Goal: Information Seeking & Learning: Compare options

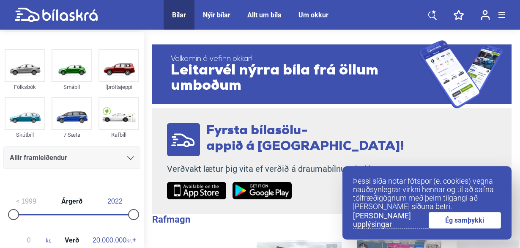
click at [174, 16] on font "Bílar" at bounding box center [179, 15] width 14 height 8
click at [434, 12] on icon at bounding box center [434, 12] width 4 height 4
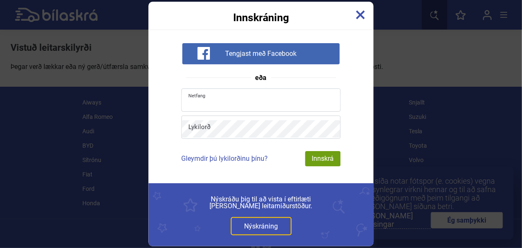
type input "[EMAIL_ADDRESS][DOMAIN_NAME]"
click at [365, 14] on img at bounding box center [360, 14] width 9 height 9
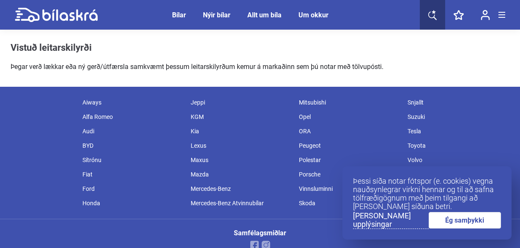
click at [198, 104] on font "Jeppi" at bounding box center [198, 102] width 14 height 7
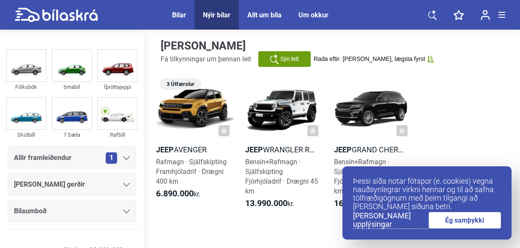
click at [455, 226] on link "Ég samþykki" at bounding box center [465, 220] width 73 height 16
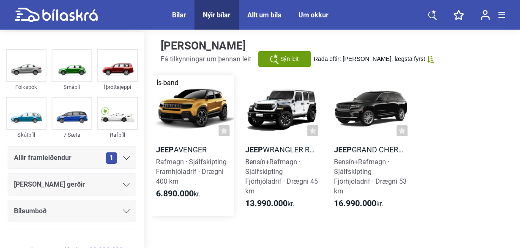
click at [190, 158] on font "Rafmagn · Sjálfskipting" at bounding box center [191, 162] width 71 height 8
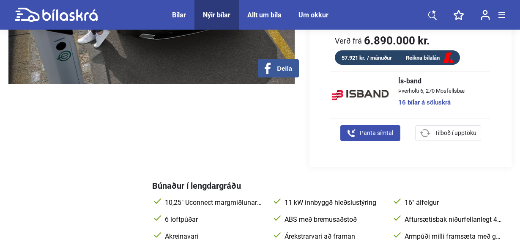
scroll to position [434, 0]
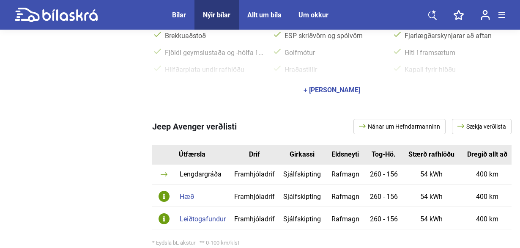
click at [199, 215] on font "Leiðtogafundur" at bounding box center [203, 219] width 46 height 8
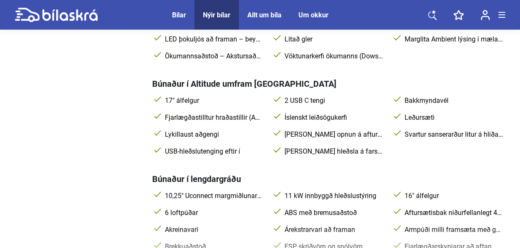
scroll to position [650, 0]
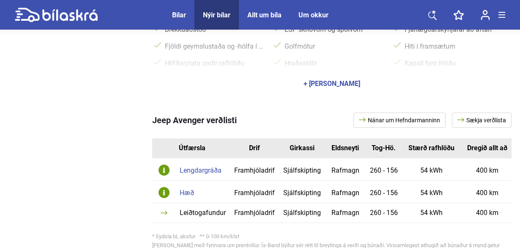
click at [346, 79] on font "+ [PERSON_NAME]" at bounding box center [331, 83] width 57 height 8
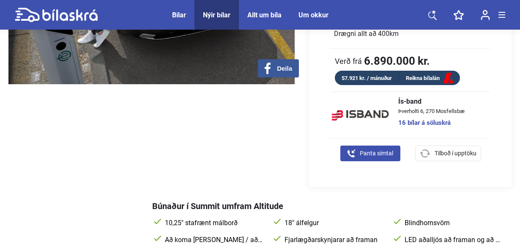
scroll to position [0, 0]
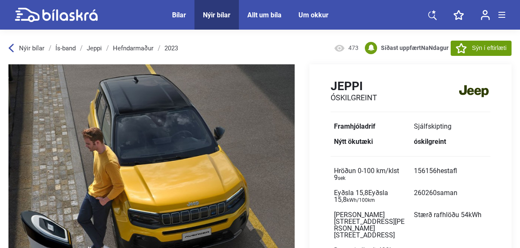
click at [102, 46] on div "Nýir bílar Ís-band Jeppi Hefndarmaður 2023" at bounding box center [98, 48] width 180 height 7
click at [99, 47] on font "Jeppi" at bounding box center [94, 48] width 15 height 8
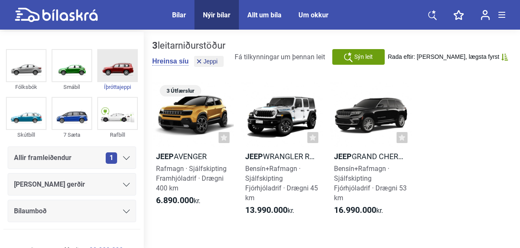
click at [123, 57] on img at bounding box center [117, 65] width 39 height 31
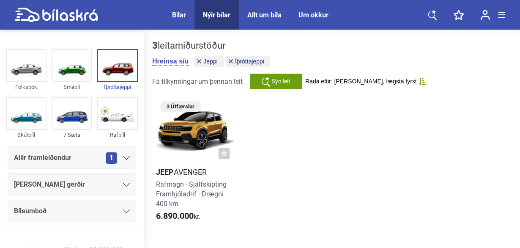
click at [41, 190] on div "[PERSON_NAME] gerðir" at bounding box center [72, 184] width 128 height 22
click at [41, 186] on font "[PERSON_NAME] gerðir" at bounding box center [49, 184] width 71 height 8
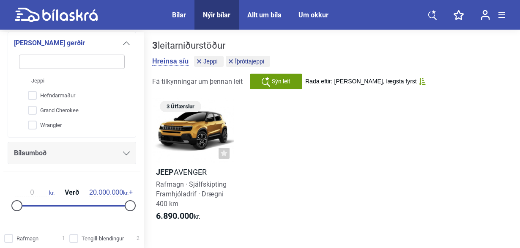
click at [183, 13] on font "Bílar" at bounding box center [179, 15] width 14 height 8
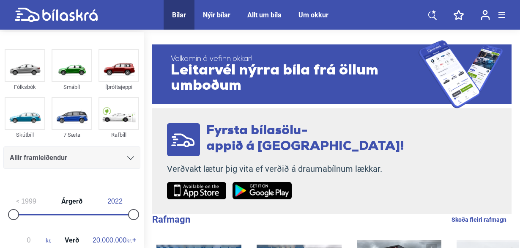
scroll to position [191, 0]
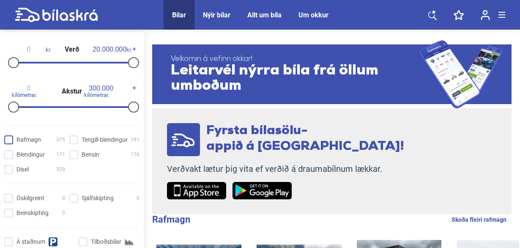
click at [9, 140] on input "Rafmagn 375" at bounding box center [35, 140] width 61 height 9
checkbox input "true"
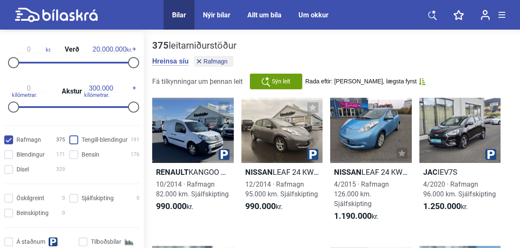
click at [73, 139] on hybrid "Tengill-blendingur 191" at bounding box center [106, 140] width 70 height 9
checkbox hybrid "true"
click at [71, 155] on input "Bensín 176" at bounding box center [106, 154] width 70 height 9
checkbox input "true"
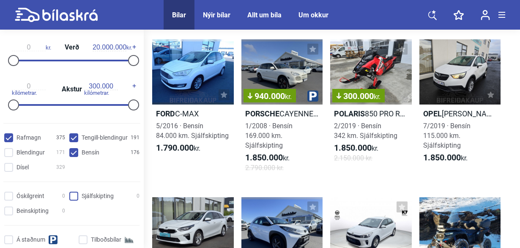
scroll to position [382, 0]
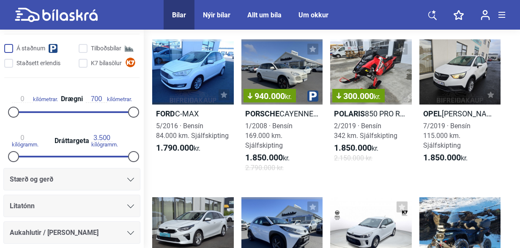
click at [5, 52] on input "Á staðnum" at bounding box center [40, 48] width 70 height 9
checkbox input "true"
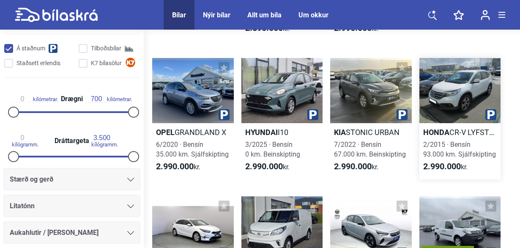
scroll to position [3638, 0]
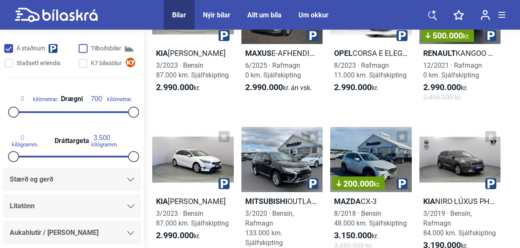
click at [85, 50] on input "Tilboðsbílar" at bounding box center [110, 48] width 61 height 9
checkbox input "true"
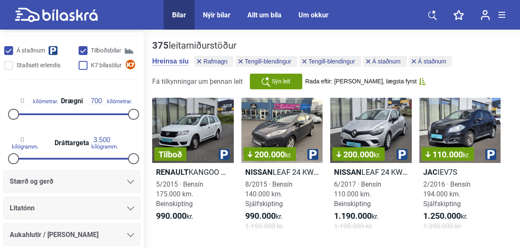
click at [82, 65] on input "K7 bílasölur" at bounding box center [110, 65] width 61 height 9
checkbox input "true"
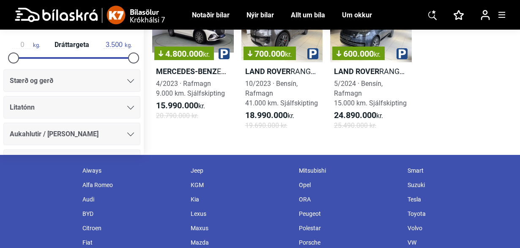
scroll to position [2701, 0]
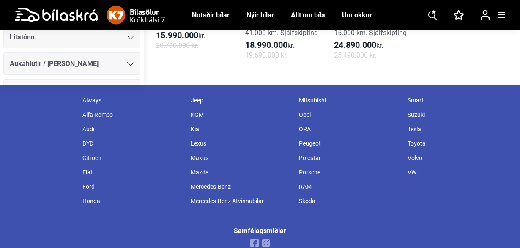
click at [421, 150] on div "Volvo" at bounding box center [457, 157] width 108 height 14
checkbox input "false"
checkbox hybrid "false"
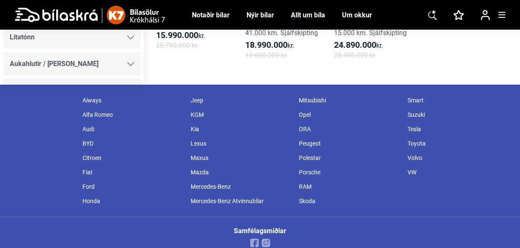
checkbox input "false"
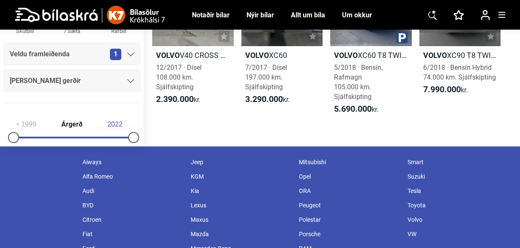
checkbox input "true"
checkbox hybrid "true"
checkbox input "true"
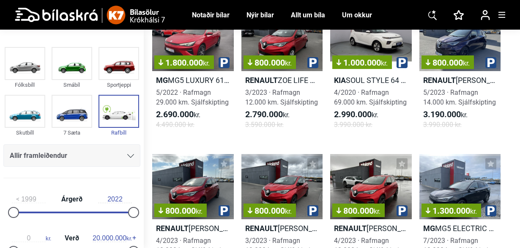
checkbox input "false"
checkbox hybrid "false"
checkbox input "false"
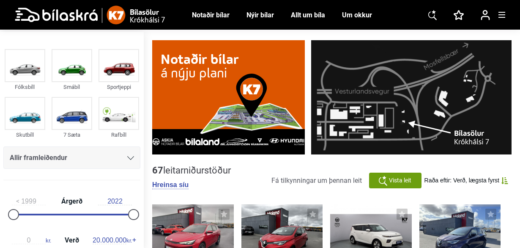
checkbox input "false"
